Goal: Find specific page/section: Find specific page/section

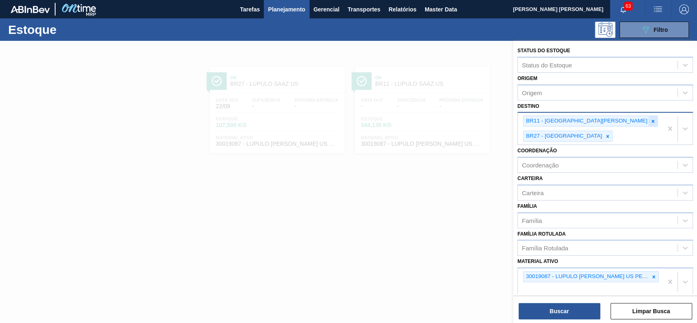
click at [651, 121] on icon at bounding box center [652, 121] width 3 height 3
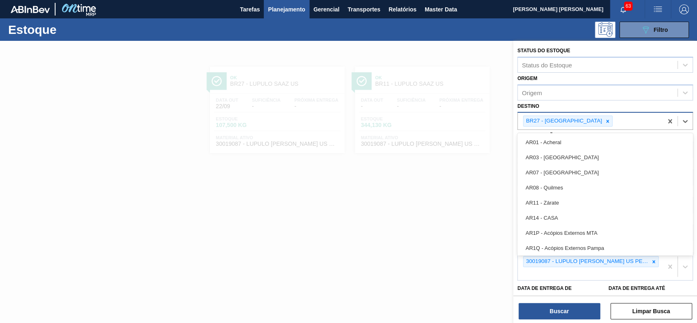
click at [571, 121] on div "BR27 - Nova Minas" at bounding box center [563, 121] width 80 height 10
click at [606, 121] on icon at bounding box center [607, 121] width 3 height 3
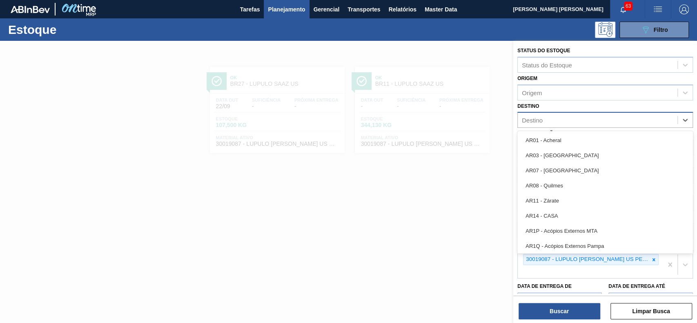
click at [659, 273] on div "30019087 - LUPULO REG SAAZ US PELLET HOSPTEINER" at bounding box center [589, 264] width 145 height 27
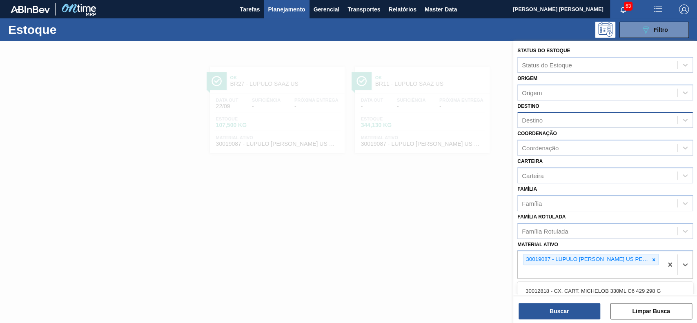
drag, startPoint x: 655, startPoint y: 257, endPoint x: 604, endPoint y: 239, distance: 53.3
click at [654, 257] on icon at bounding box center [654, 260] width 6 height 6
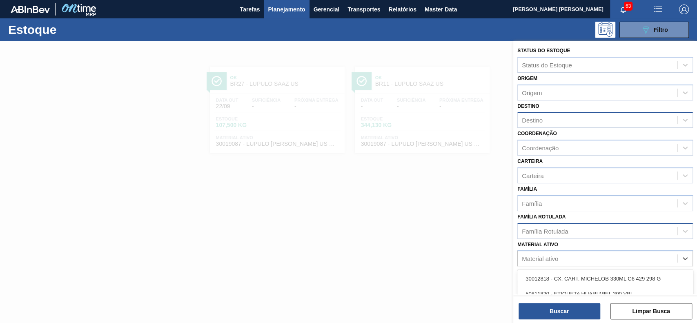
click at [599, 232] on div "Família Rotulada" at bounding box center [597, 231] width 160 height 12
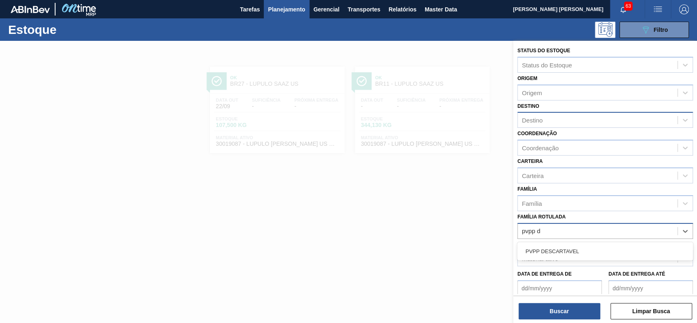
type Rotulada "pvpp de"
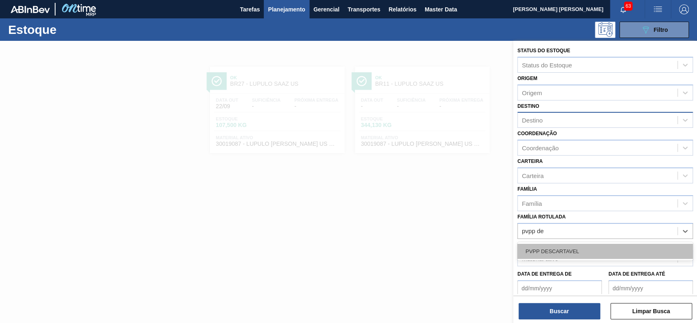
click at [593, 246] on div "PVPP DESCARTAVEL" at bounding box center [604, 251] width 175 height 15
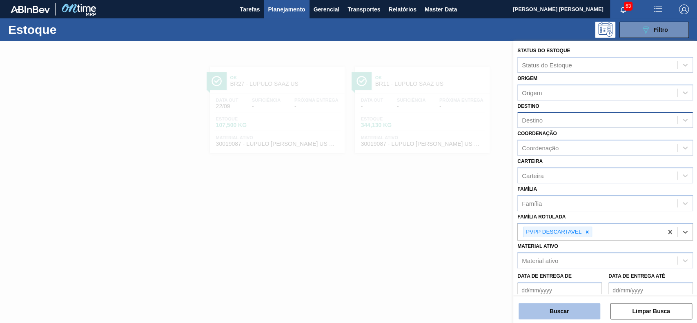
click at [565, 312] on button "Buscar" at bounding box center [559, 311] width 82 height 16
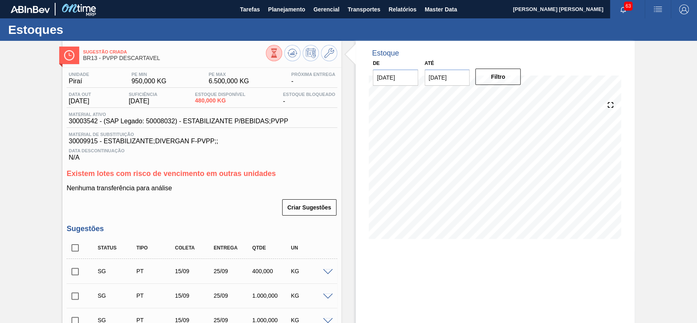
click at [276, 56] on icon at bounding box center [273, 53] width 9 height 9
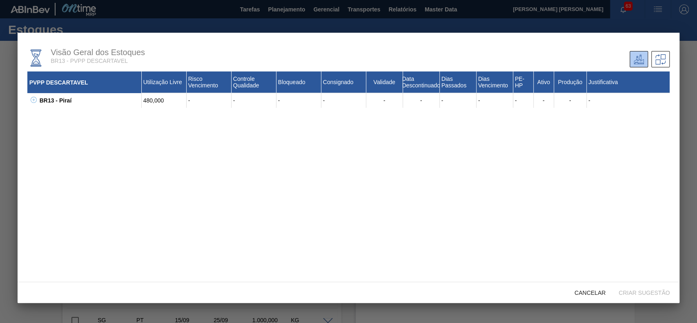
click at [34, 99] on icon at bounding box center [34, 100] width 6 height 6
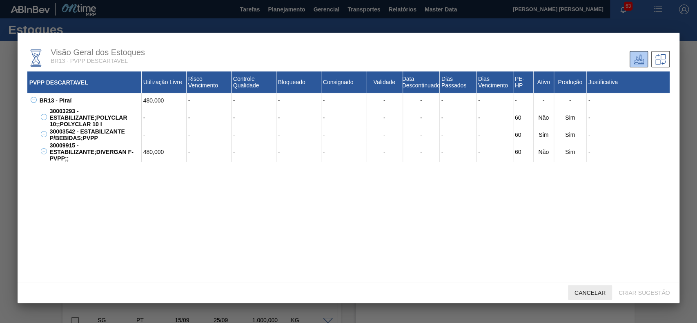
click at [584, 289] on div "Cancelar" at bounding box center [590, 292] width 44 height 15
